Goal: Information Seeking & Learning: Find specific fact

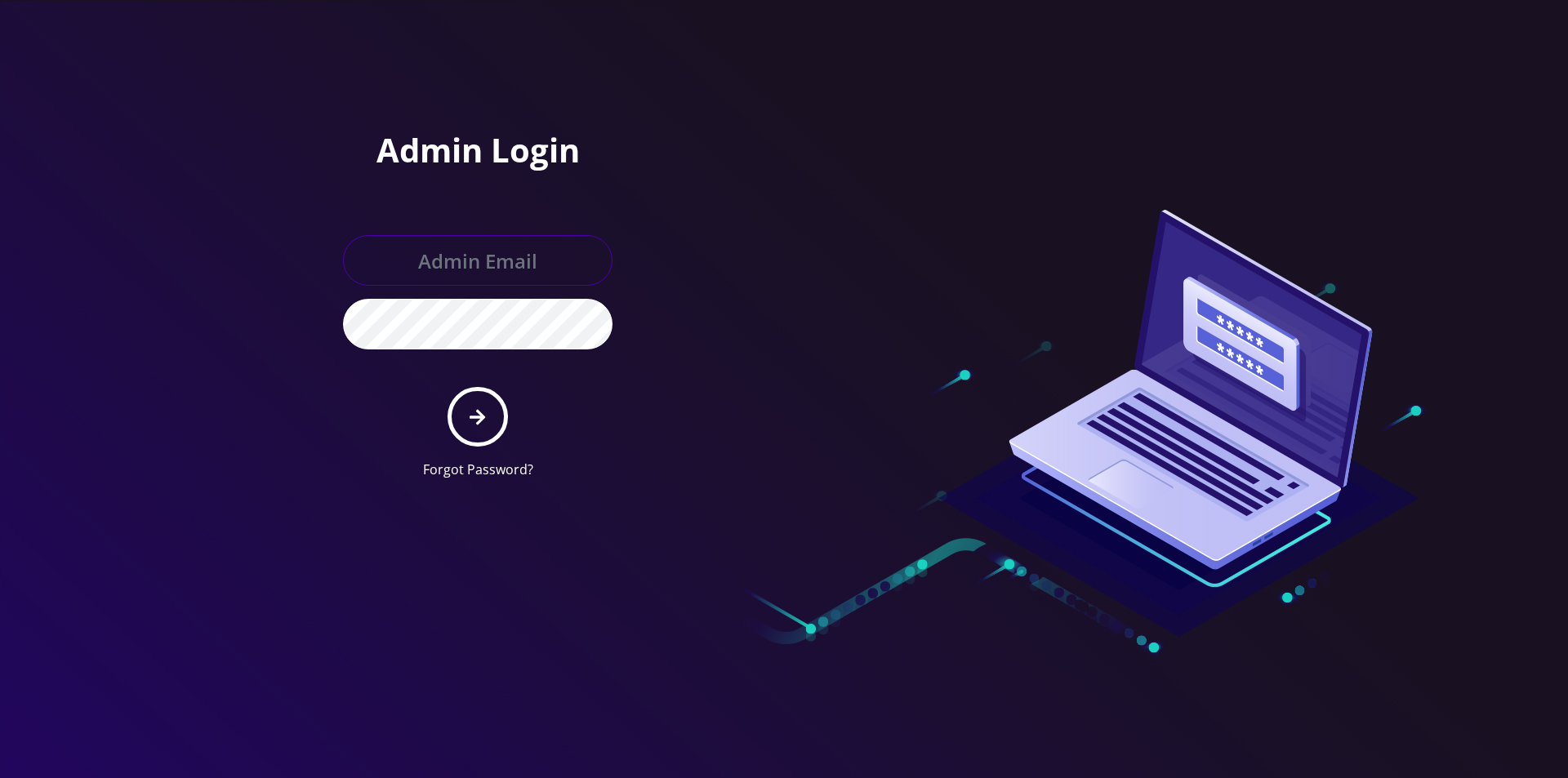
type input "master@britewireless.com"
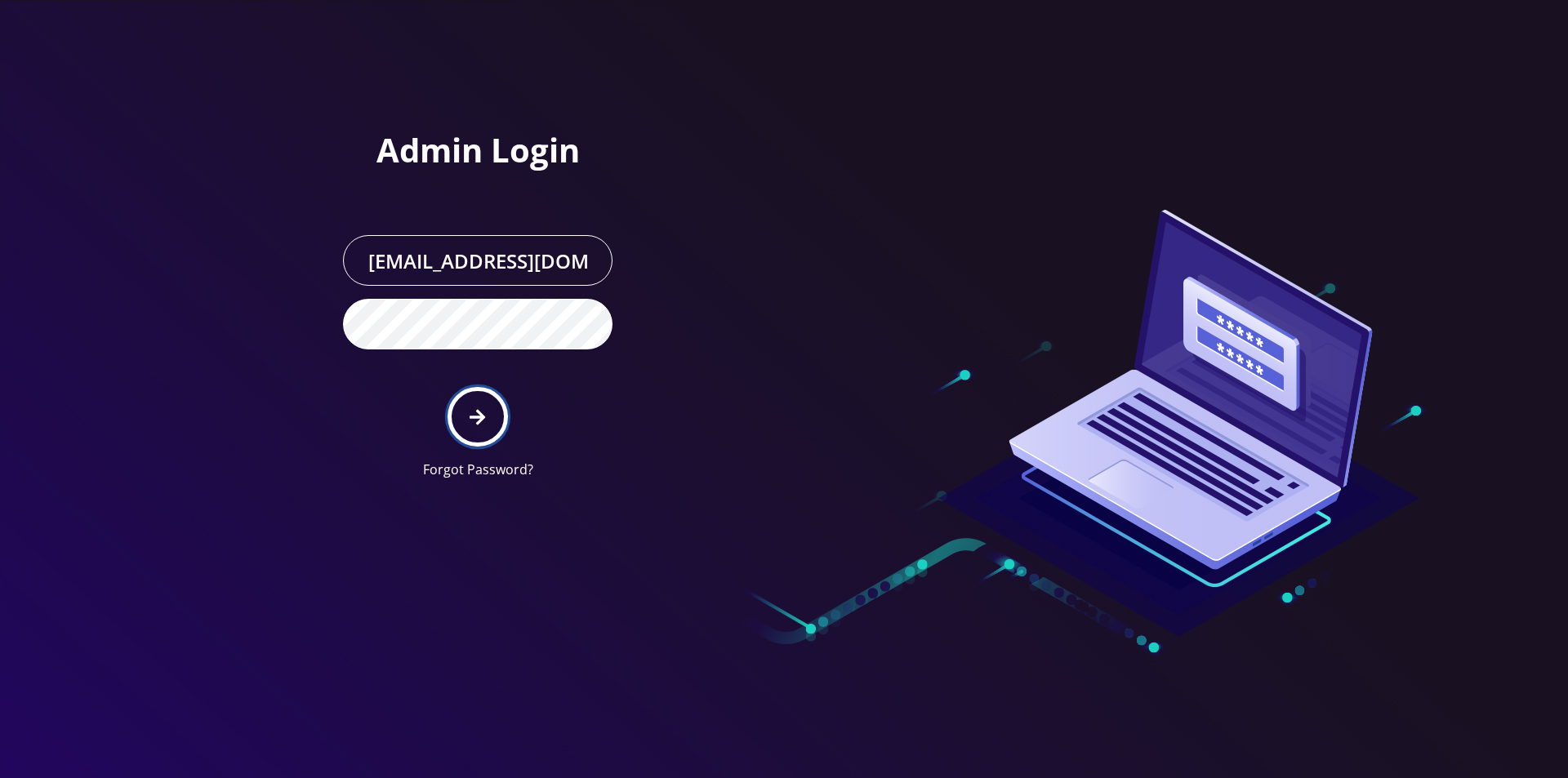
click at [455, 401] on button "submit" at bounding box center [478, 417] width 59 height 59
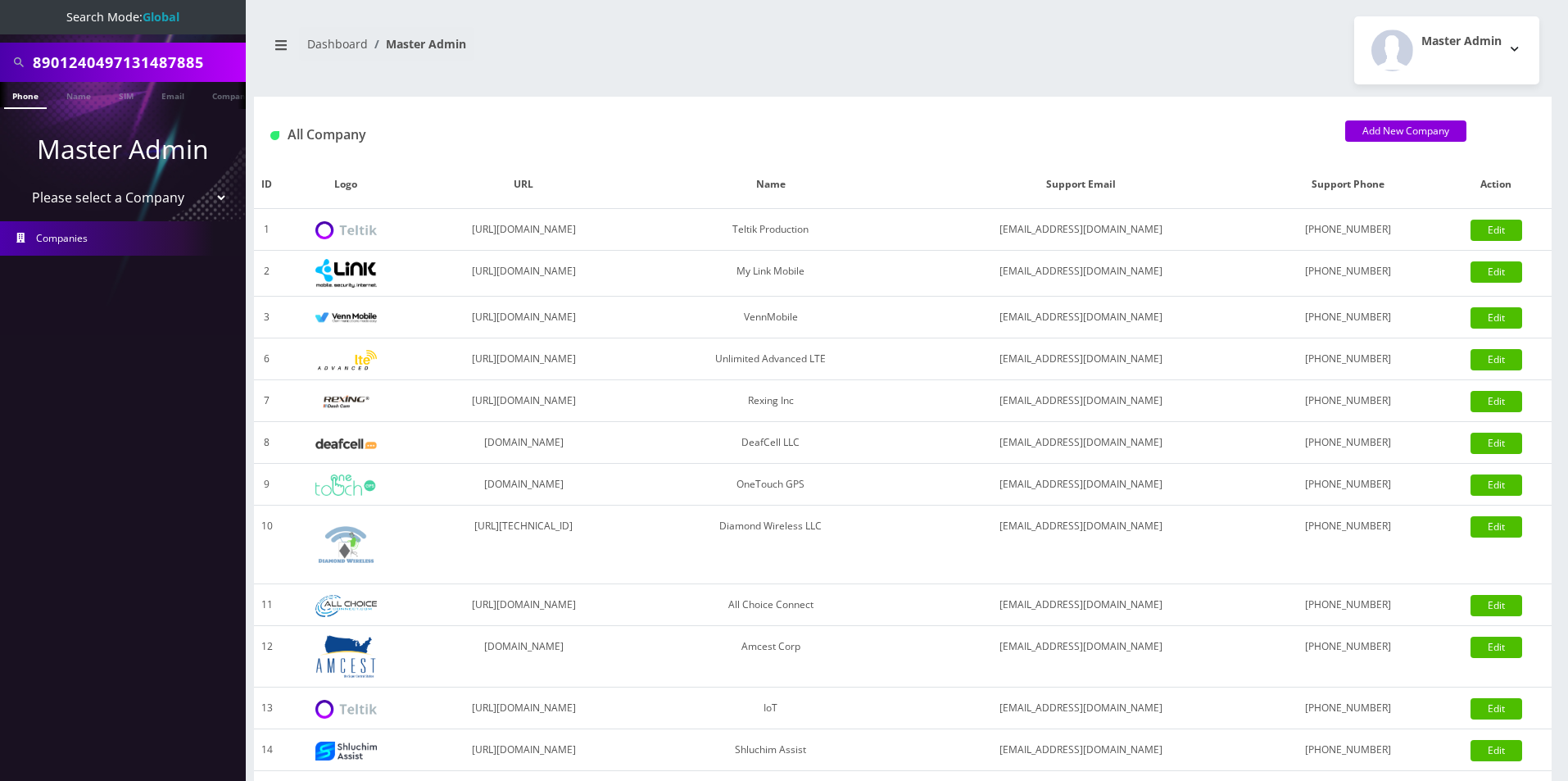
click at [108, 194] on select "Please select a Company Teltik Production My Link Mobile VennMobile Unlimited A…" at bounding box center [123, 197] width 209 height 31
select select "13"
click at [19, 182] on select "Please select a Company Teltik Production My Link Mobile VennMobile Unlimited A…" at bounding box center [123, 197] width 209 height 31
click at [71, 501] on body "Search Mode: Global 8901240497131487885 Phone Name SIM Email Company Customer M…" at bounding box center [784, 563] width 1568 height 1125
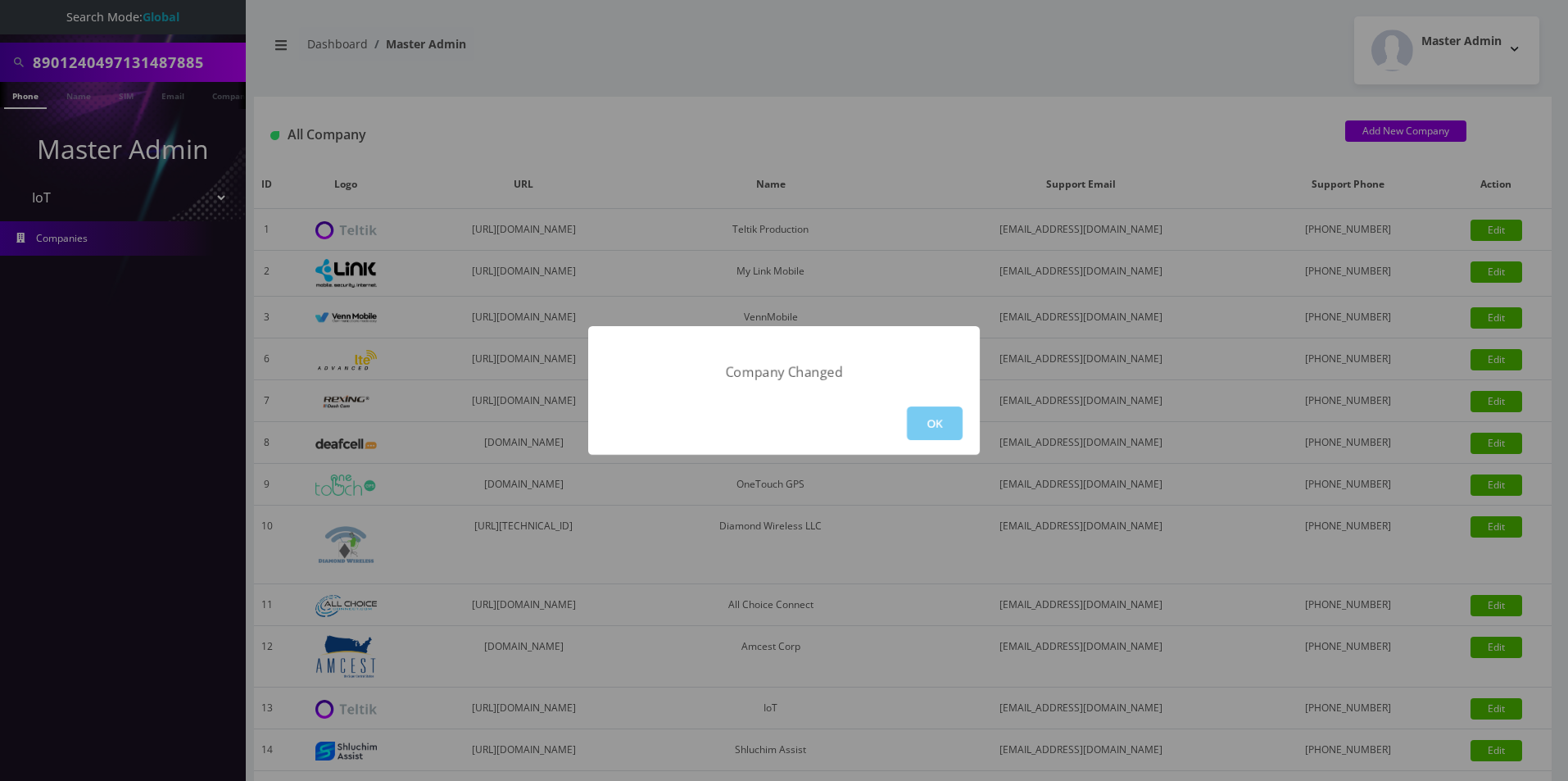
click at [944, 424] on button "OK" at bounding box center [935, 423] width 56 height 34
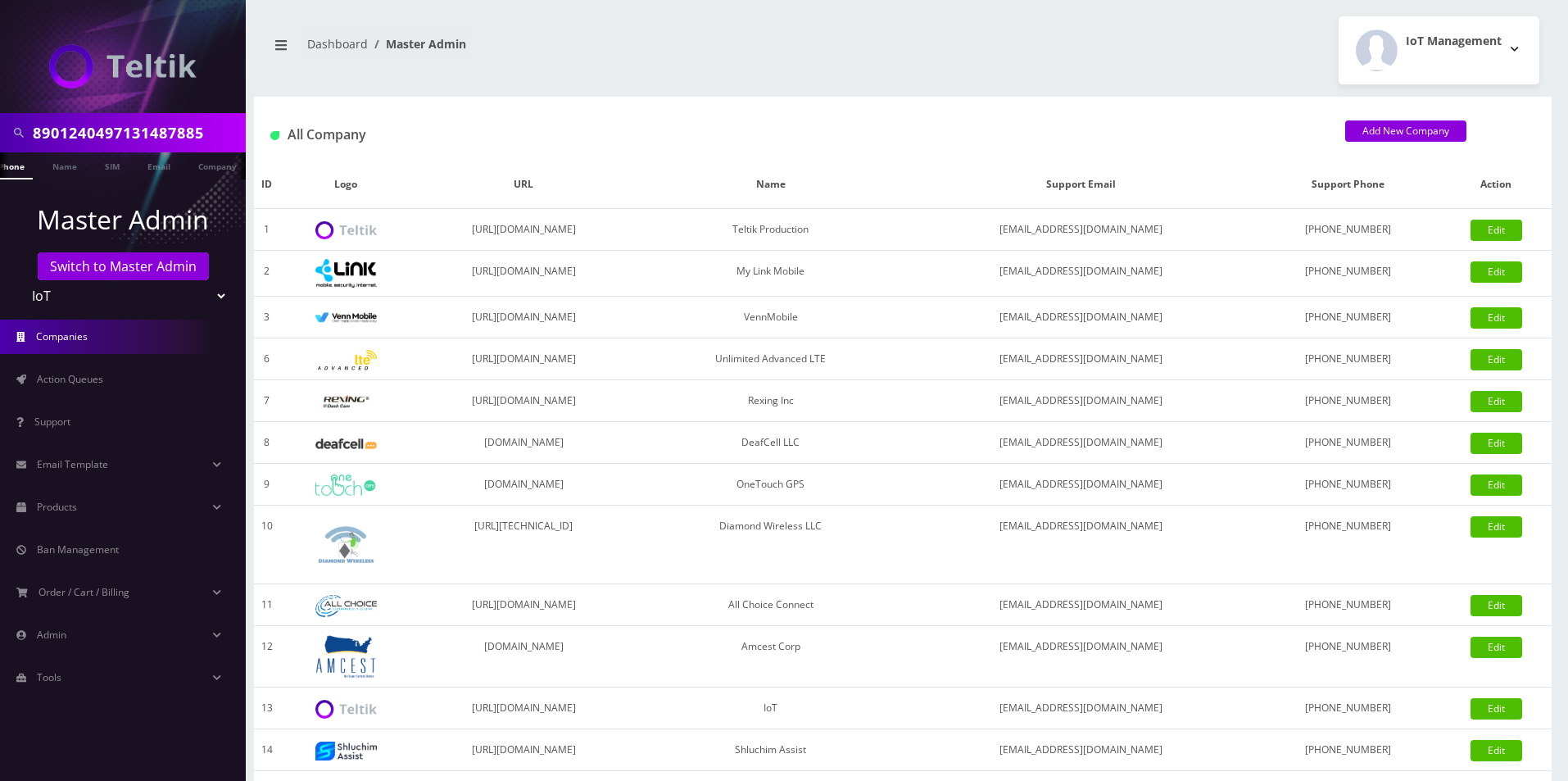
scroll to position [0, 25]
click at [182, 129] on input "8901240497131487885" at bounding box center [138, 133] width 209 height 31
type input "adam"
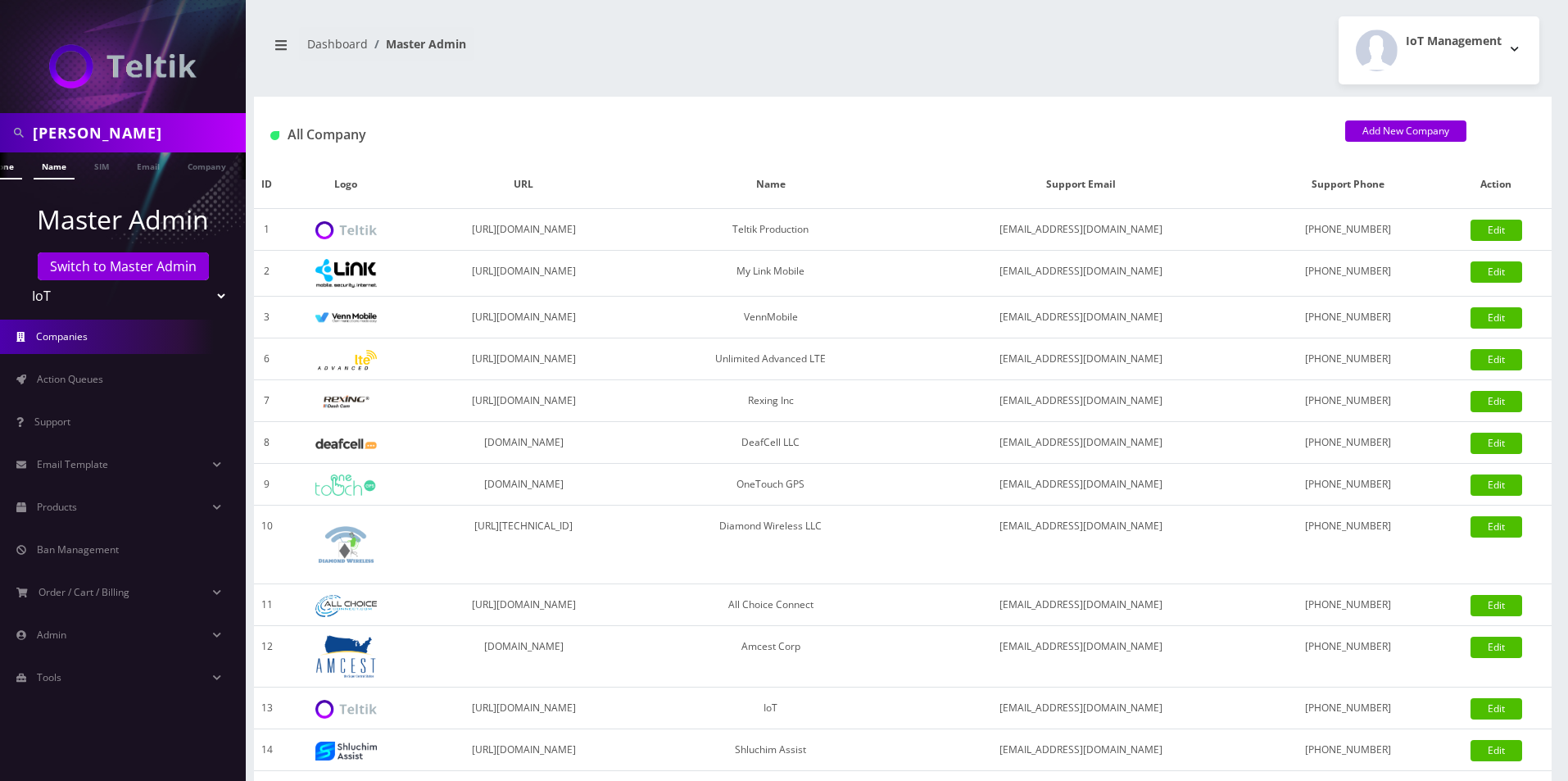
click at [59, 168] on link "Name" at bounding box center [54, 166] width 41 height 27
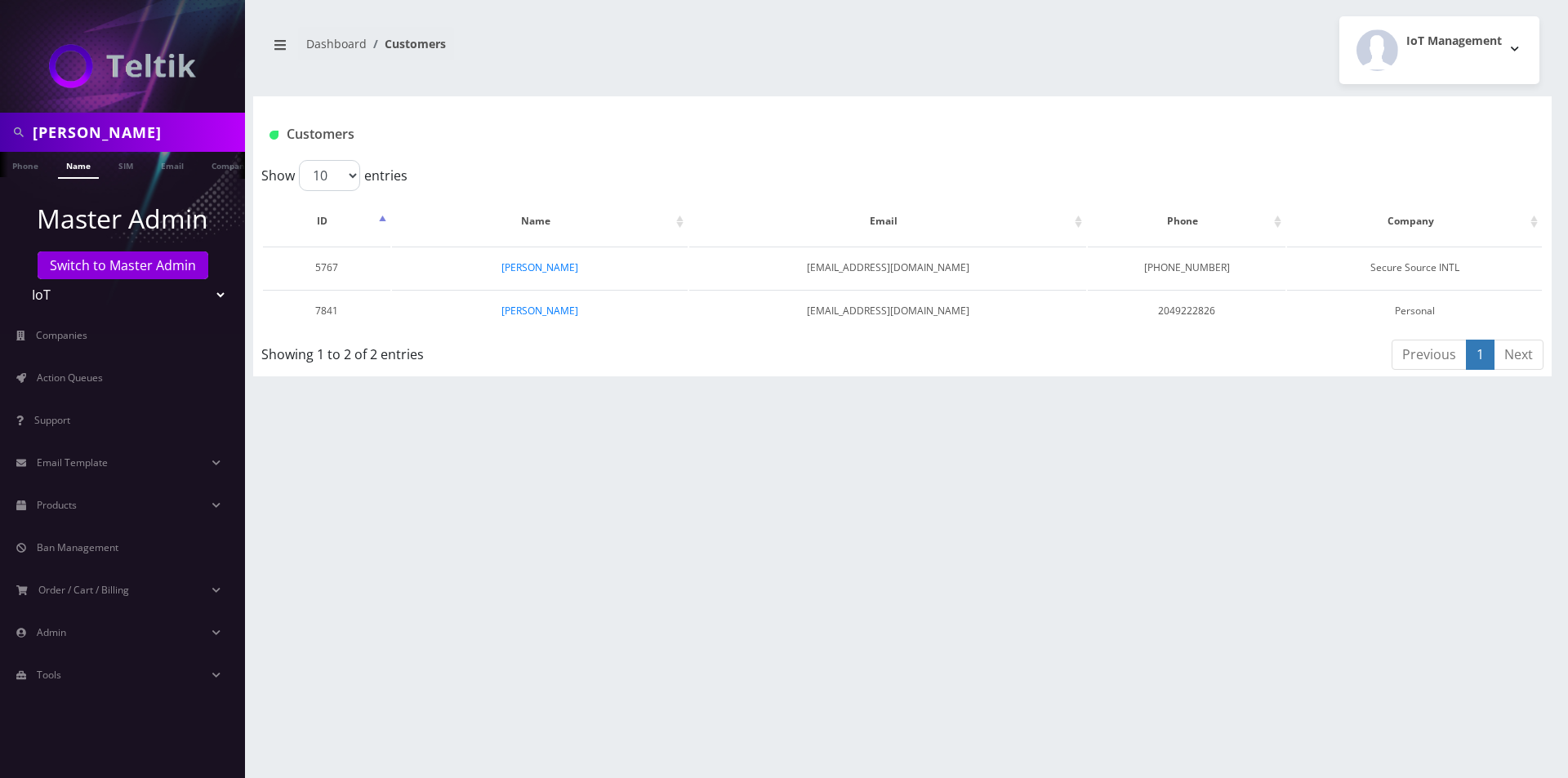
click at [135, 129] on input "adam" at bounding box center [137, 132] width 208 height 31
type input "rob"
click at [69, 168] on link "Name" at bounding box center [78, 165] width 41 height 27
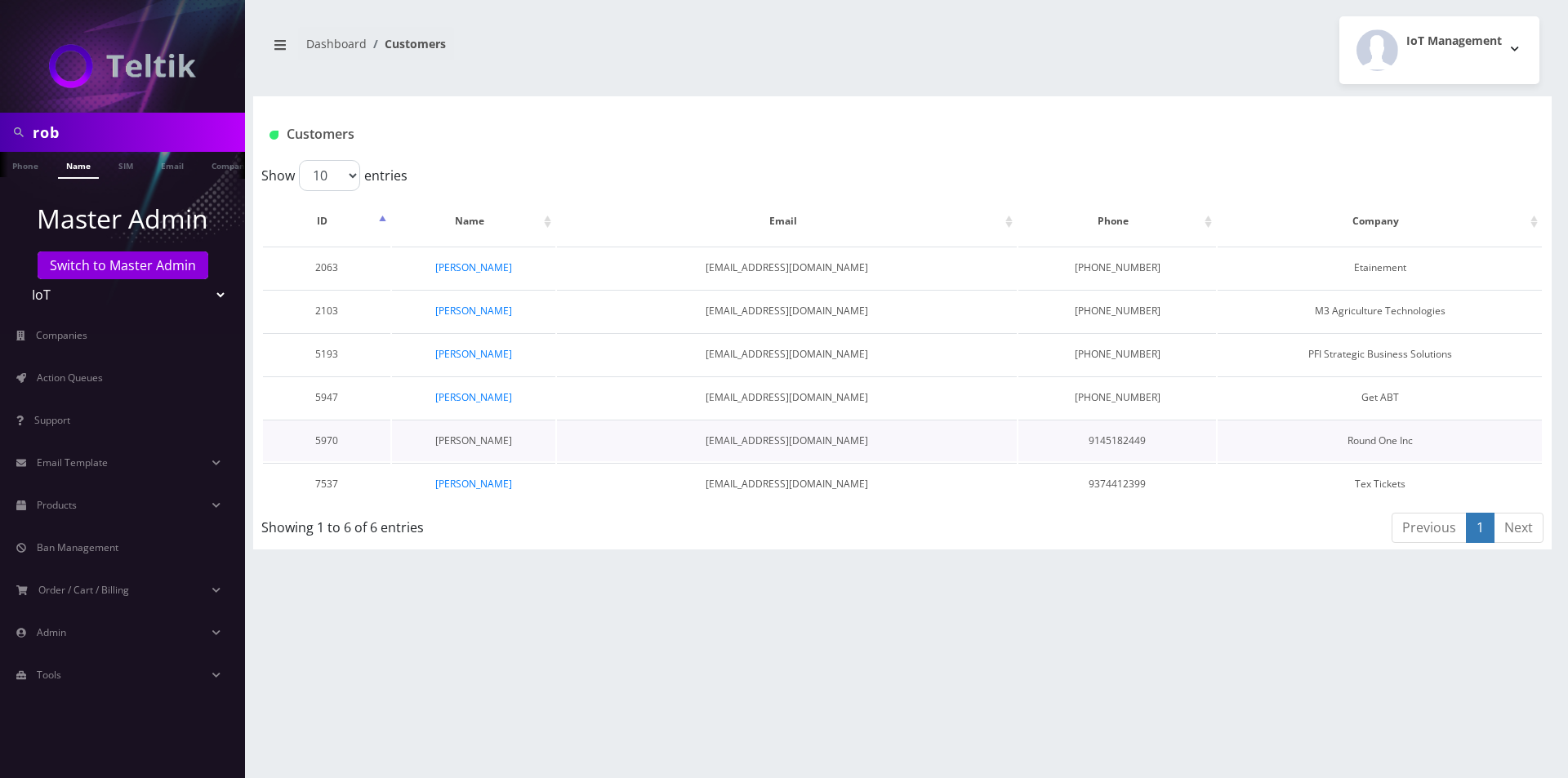
click at [467, 442] on link "[PERSON_NAME]" at bounding box center [473, 440] width 77 height 14
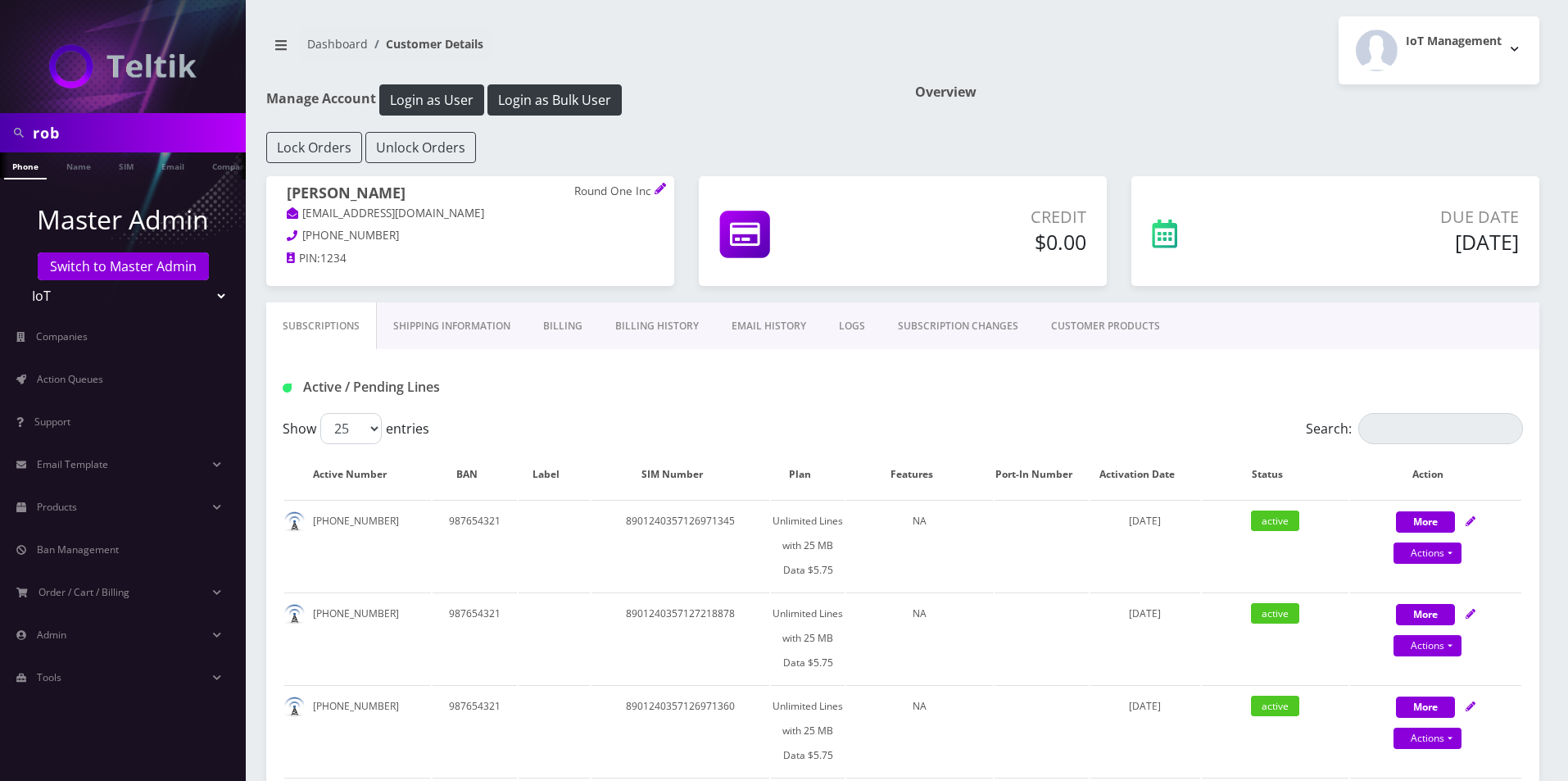
click at [633, 331] on link "Billing History" at bounding box center [657, 326] width 116 height 48
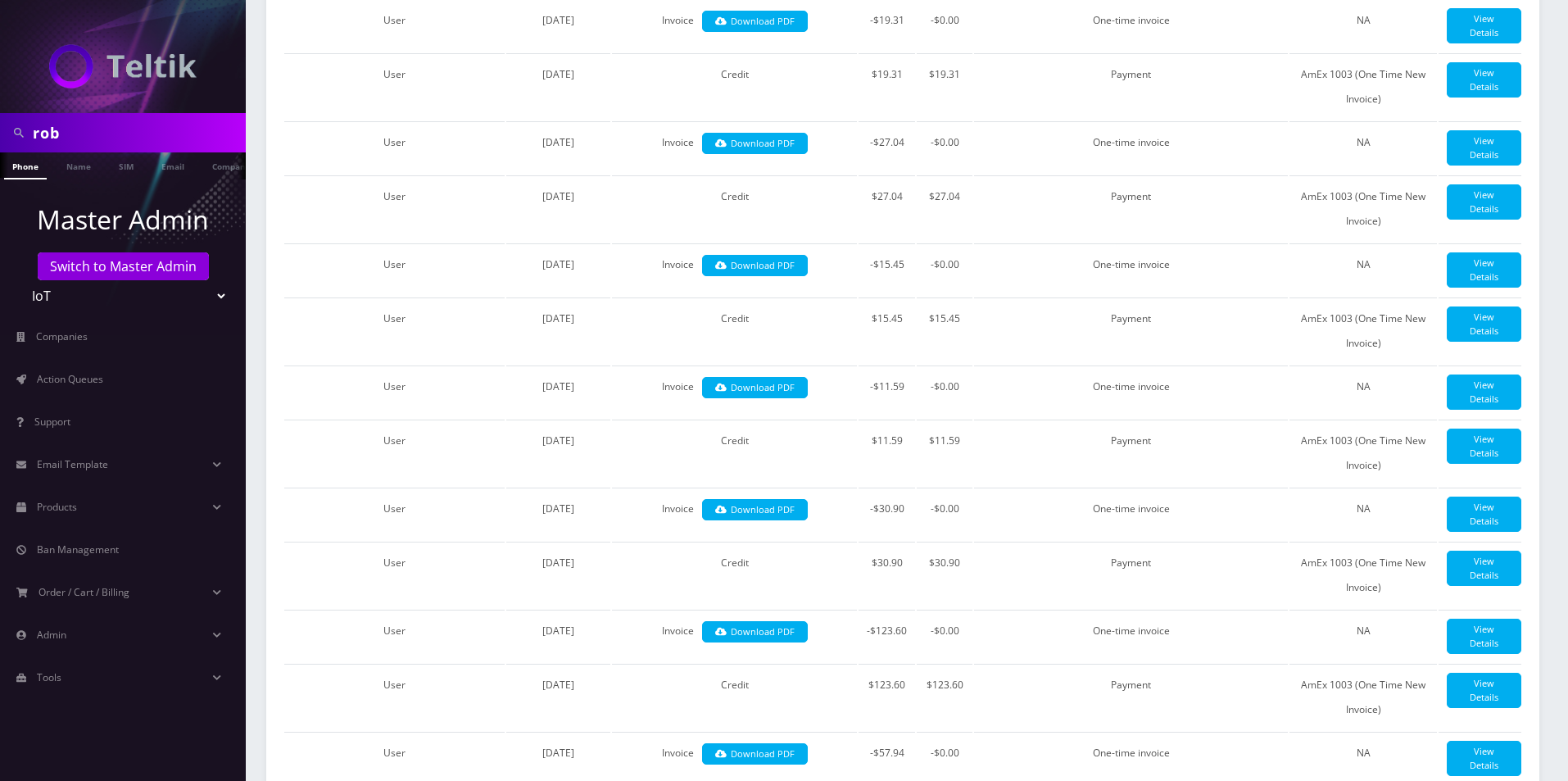
scroll to position [2232, 0]
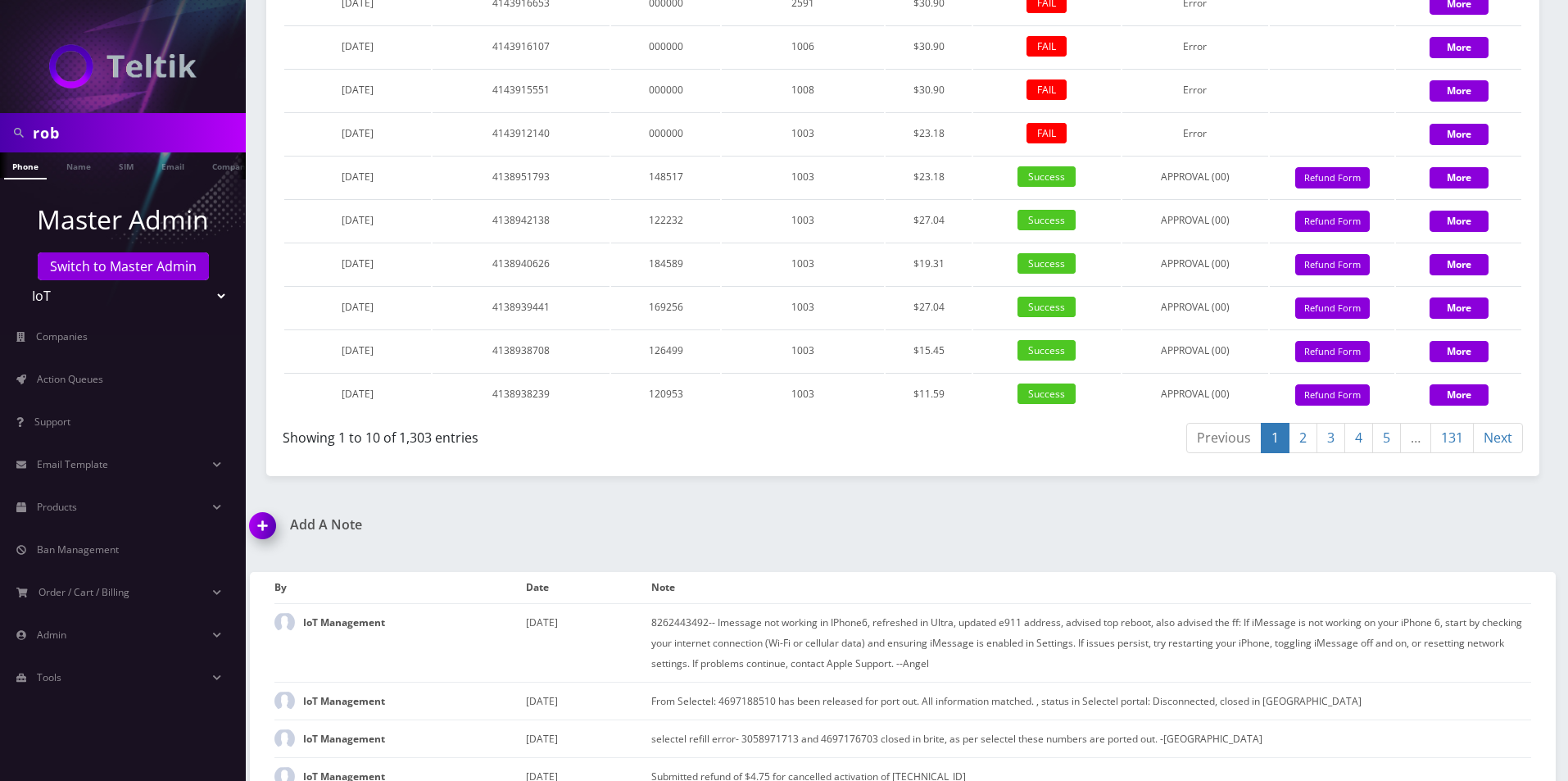
click at [1046, 717] on div "Add A Note *Please Enter Note Save Note By Date Note IoT Management [DATE]" at bounding box center [903, 682] width 1330 height 329
click at [1044, 460] on div "Previous 1 2 3 4 5 … 131 Next" at bounding box center [1219, 440] width 608 height 38
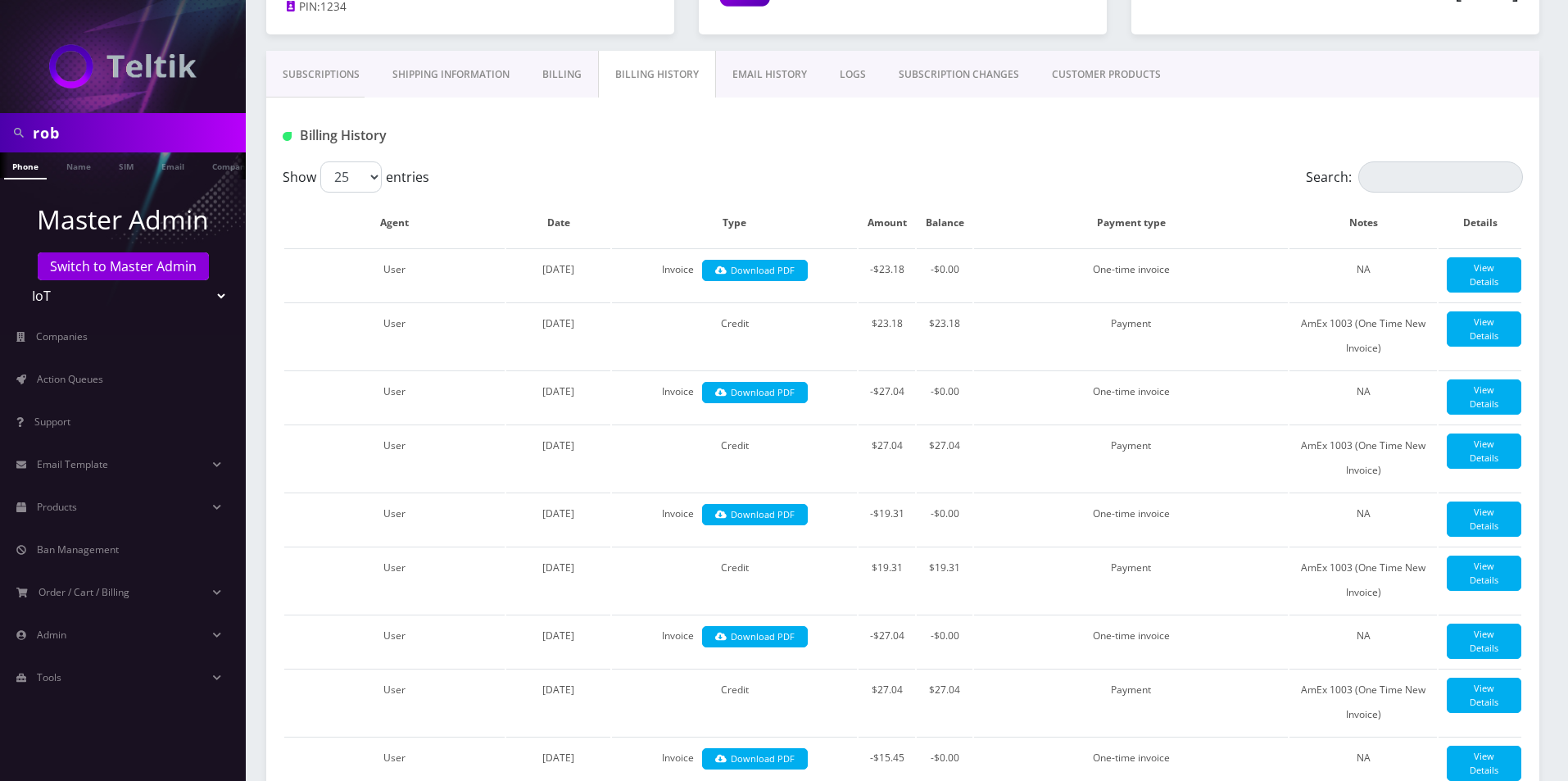
scroll to position [0, 0]
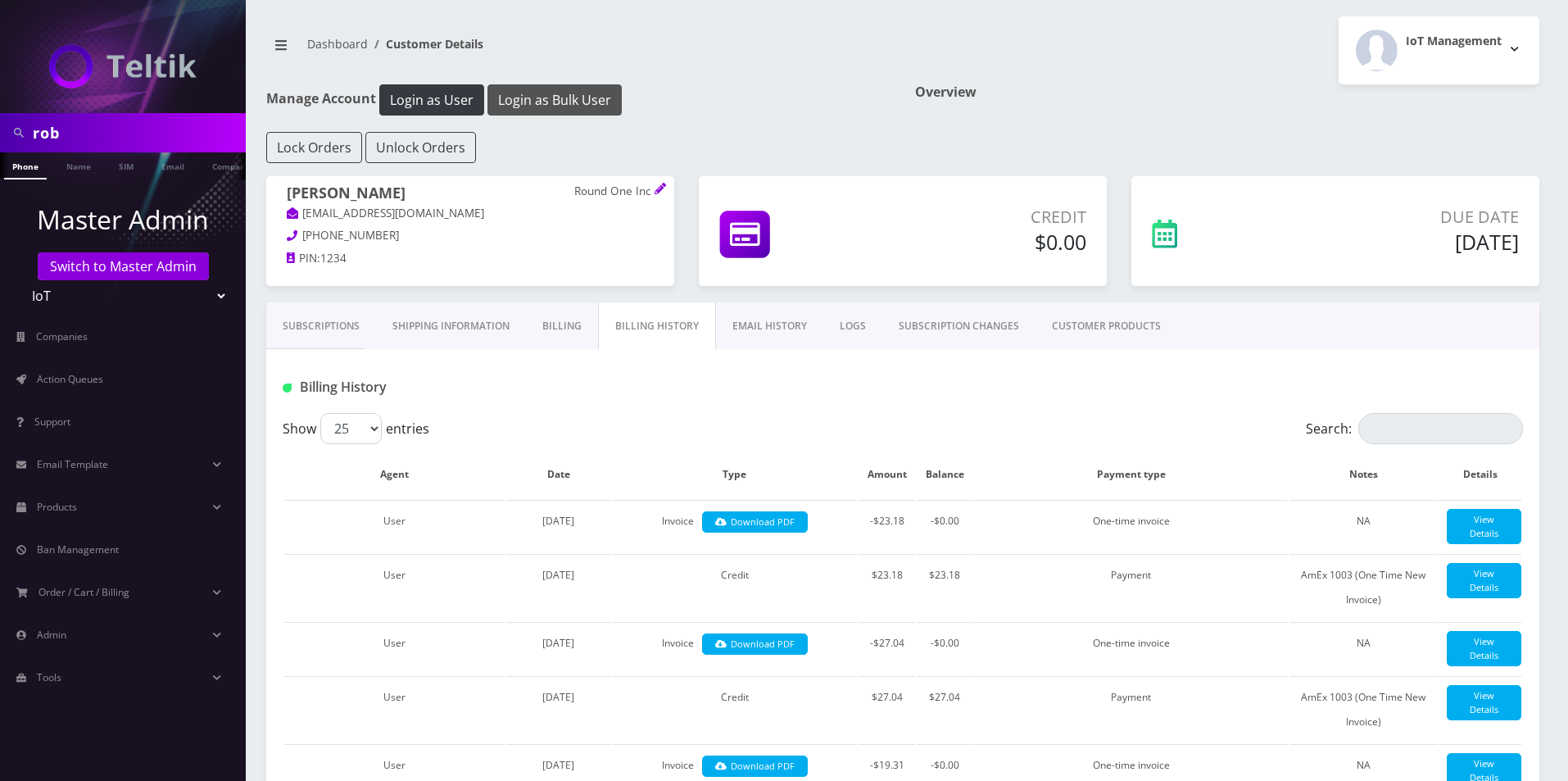
click at [527, 97] on button "Login as Bulk User" at bounding box center [555, 99] width 134 height 31
